Goal: Find specific page/section: Find specific page/section

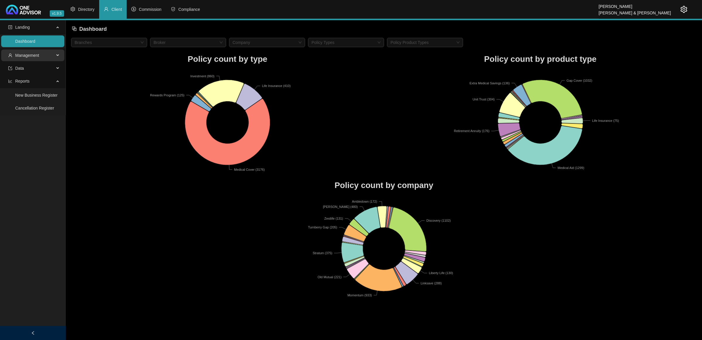
click at [56, 54] on div "Management" at bounding box center [32, 55] width 63 height 12
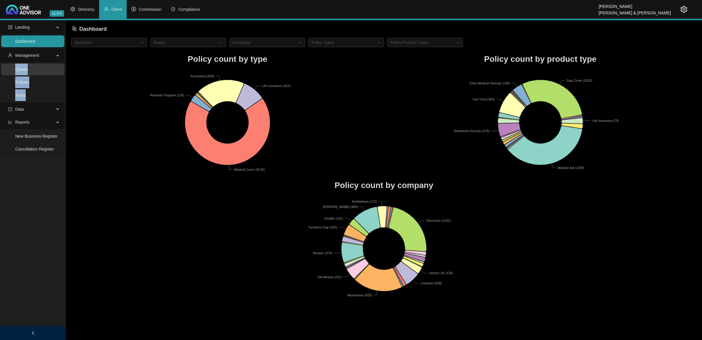
click at [23, 69] on link "Clients" at bounding box center [21, 69] width 13 height 5
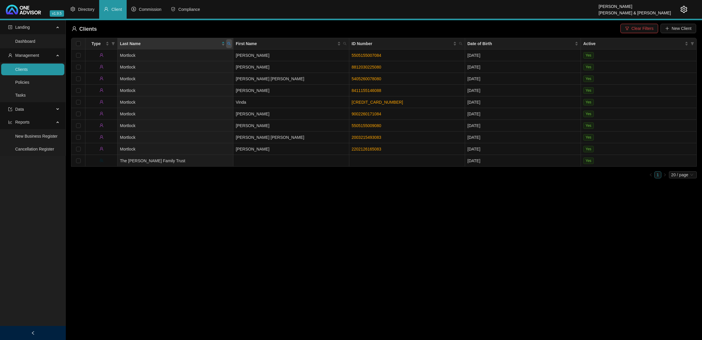
click at [230, 43] on icon "search" at bounding box center [229, 44] width 4 height 4
type input "[PERSON_NAME] va"
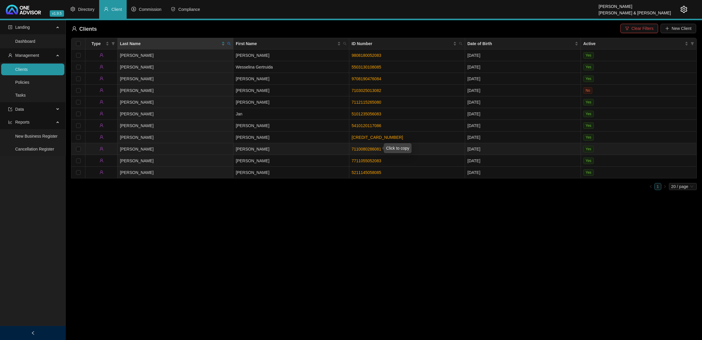
click at [366, 147] on link "7110080286081" at bounding box center [367, 149] width 30 height 5
click at [361, 148] on link "7110080286081" at bounding box center [367, 149] width 30 height 5
click at [230, 45] on icon "search" at bounding box center [229, 44] width 4 height 4
click at [215, 61] on div "[PERSON_NAME] va Search Reset" at bounding box center [202, 60] width 60 height 23
click at [214, 68] on span "Reset" at bounding box center [216, 66] width 11 height 6
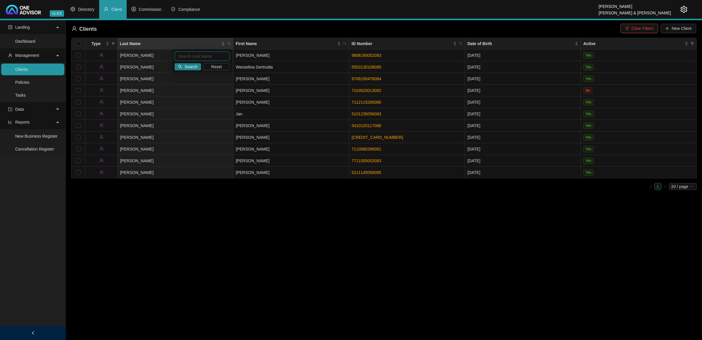
click at [206, 59] on input "text" at bounding box center [202, 55] width 55 height 9
type input "MORTLOCK"
click at [186, 66] on span "Search" at bounding box center [191, 66] width 13 height 6
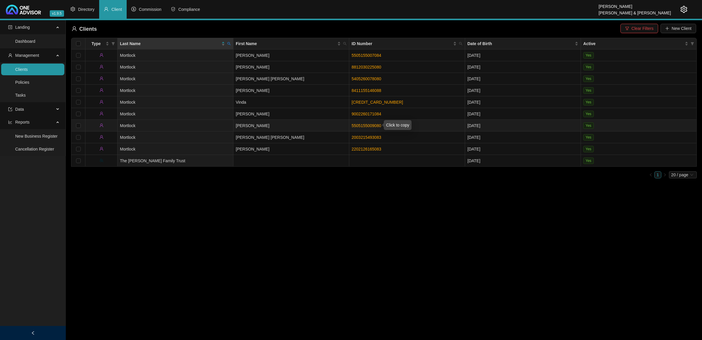
click at [357, 125] on link "5505155009080" at bounding box center [367, 125] width 30 height 5
